Goal: Navigation & Orientation: Find specific page/section

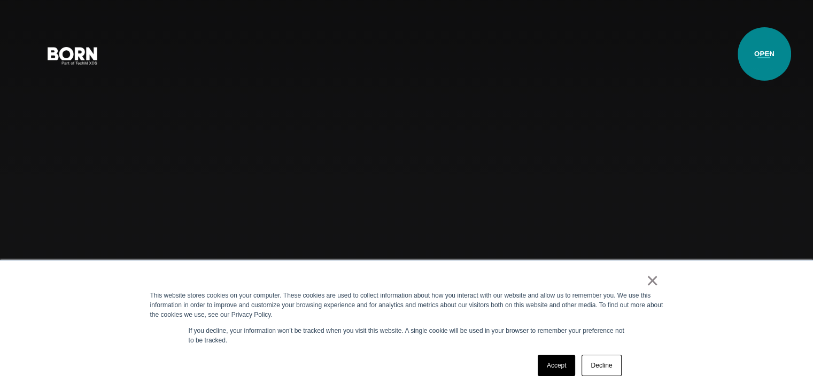
click at [761, 54] on button "Primary Menu" at bounding box center [764, 55] width 26 height 22
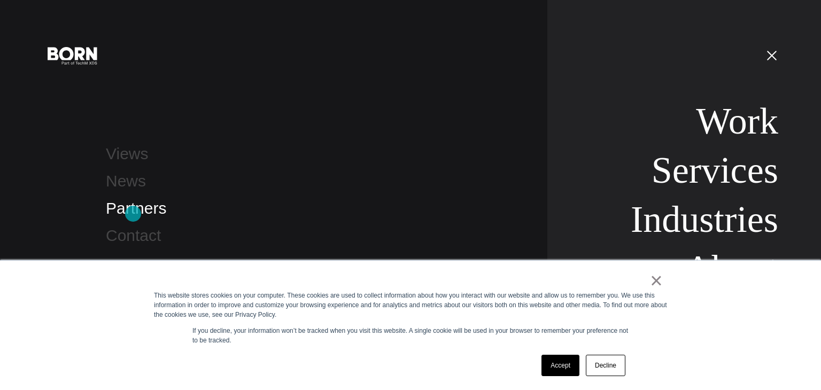
click at [133, 214] on link "Partners" at bounding box center [136, 208] width 60 height 18
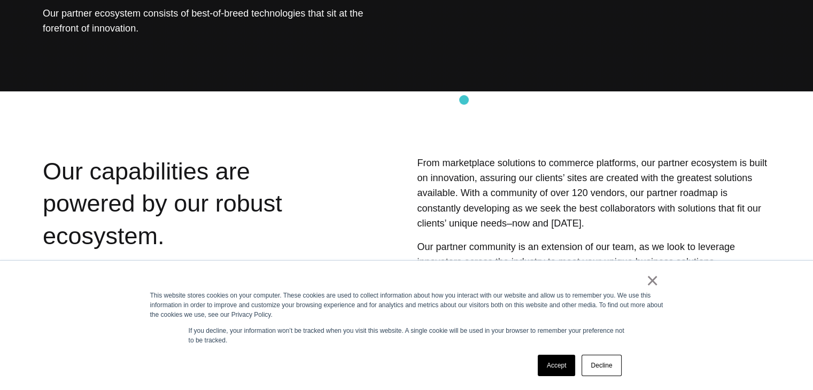
scroll to position [160, 0]
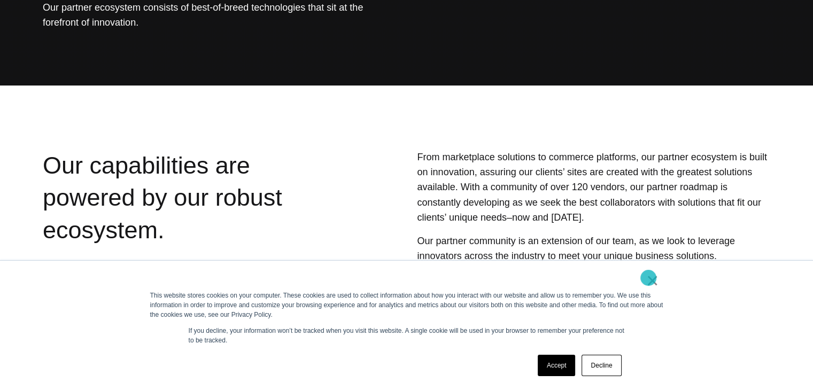
click at [648, 278] on link "×" at bounding box center [652, 281] width 13 height 10
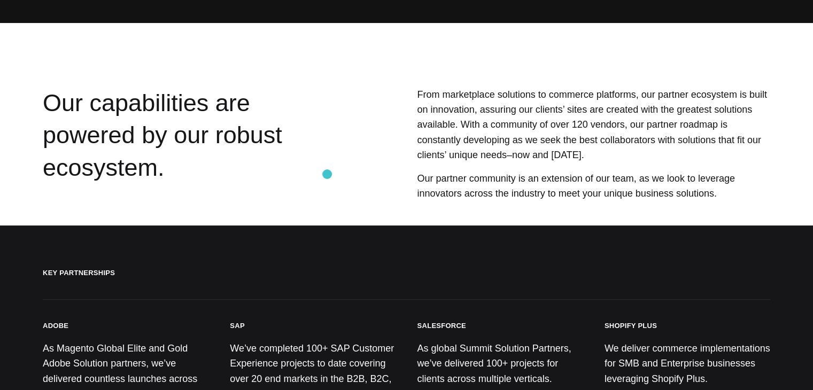
scroll to position [374, 0]
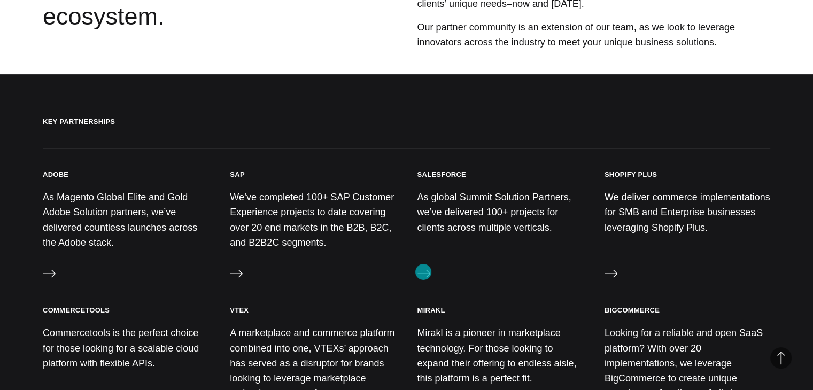
click at [424, 272] on icon at bounding box center [423, 273] width 13 height 13
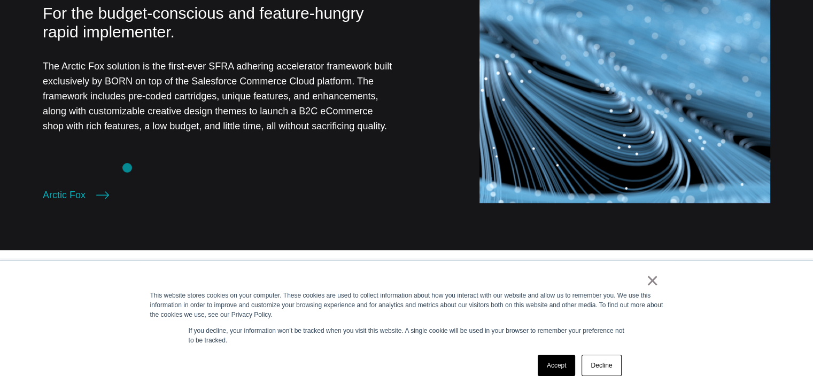
scroll to position [855, 0]
